Goal: Task Accomplishment & Management: Manage account settings

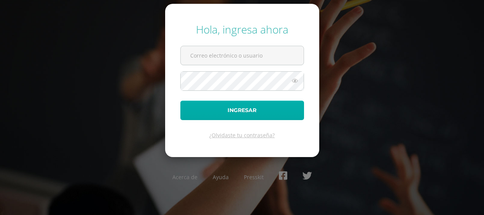
type input "mariano.batz@centroeducativoelvalle.edu.gt"
click at [243, 107] on button "Ingresar" at bounding box center [242, 110] width 124 height 19
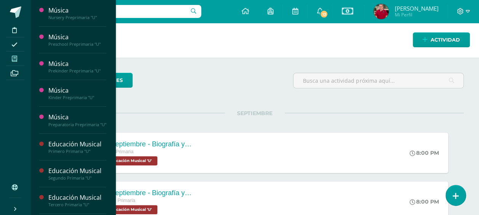
click at [14, 59] on icon at bounding box center [14, 59] width 5 height 6
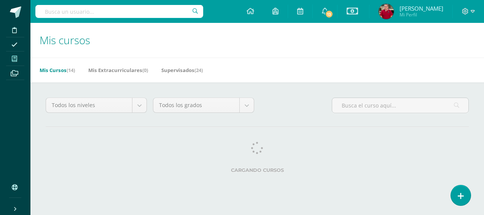
click at [371, 83] on div "Todos los niveles Todos los niveles Básico Bachillerato Preprimaria Primaria To…" at bounding box center [257, 136] width 454 height 109
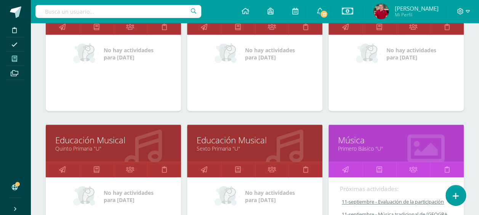
scroll to position [447, 0]
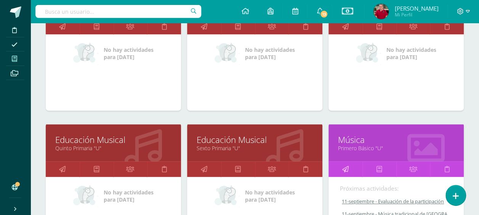
click at [345, 165] on icon at bounding box center [345, 168] width 6 height 15
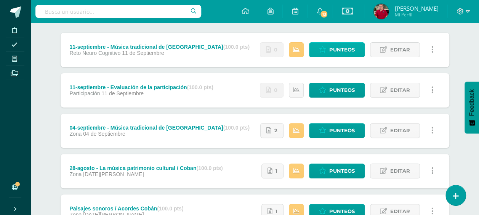
scroll to position [95, 0]
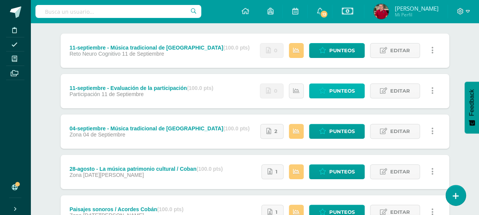
click at [338, 91] on span "Punteos" at bounding box center [342, 91] width 26 height 14
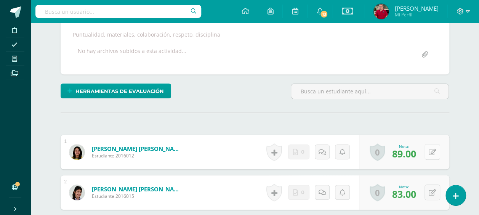
scroll to position [137, 0]
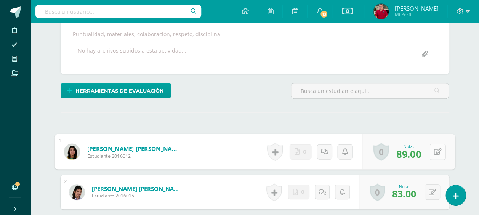
click at [431, 149] on button at bounding box center [437, 152] width 16 height 16
type input "91"
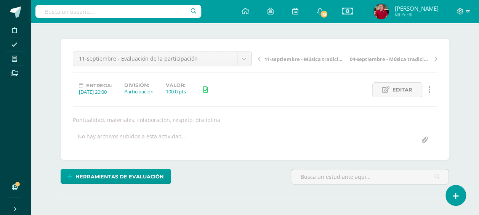
scroll to position [0, 0]
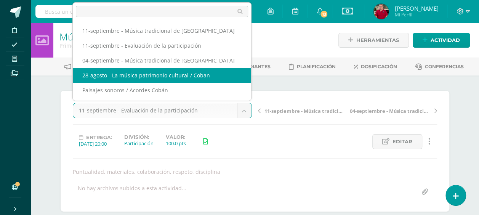
select select "/dashboard/teacher/grade-activity/218867/"
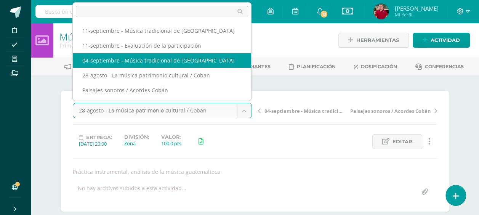
select select "/dashboard/teacher/grade-activity/218868/"
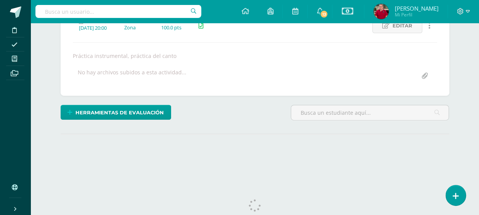
click at [302, 129] on div "¿Estás seguro que quieres eliminar esta actividad? Esto borrará la actividad y …" at bounding box center [254, 76] width 394 height 203
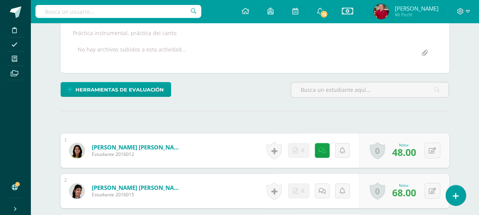
scroll to position [139, 0]
click at [433, 146] on button at bounding box center [432, 150] width 16 height 16
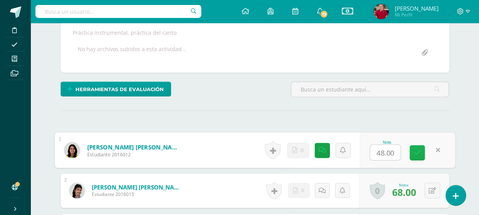
scroll to position [139, 0]
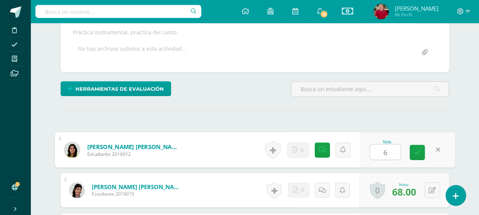
type input "60"
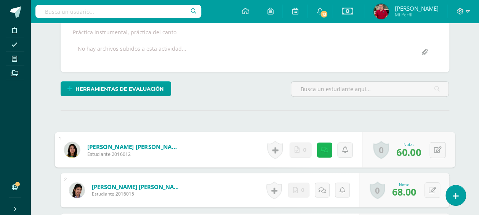
click at [321, 146] on icon at bounding box center [324, 149] width 8 height 6
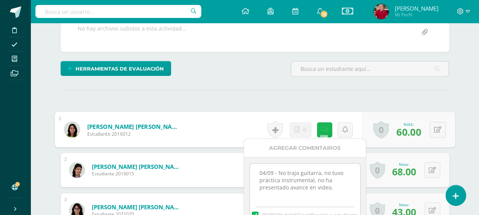
scroll to position [156, 0]
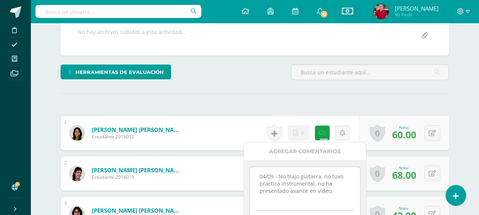
click at [334, 190] on textarea "04/09 - No trajo guitarra, no tuvo práctica instrumental, no ha presentado avan…" at bounding box center [305, 186] width 110 height 38
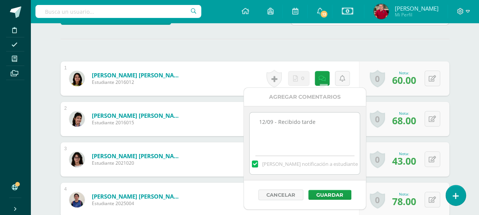
scroll to position [212, 0]
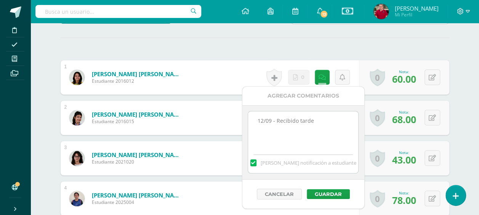
type textarea "12/09 - Recibido tarde"
click at [334, 190] on button "Guardar" at bounding box center [328, 194] width 43 height 10
